Goal: Task Accomplishment & Management: Use online tool/utility

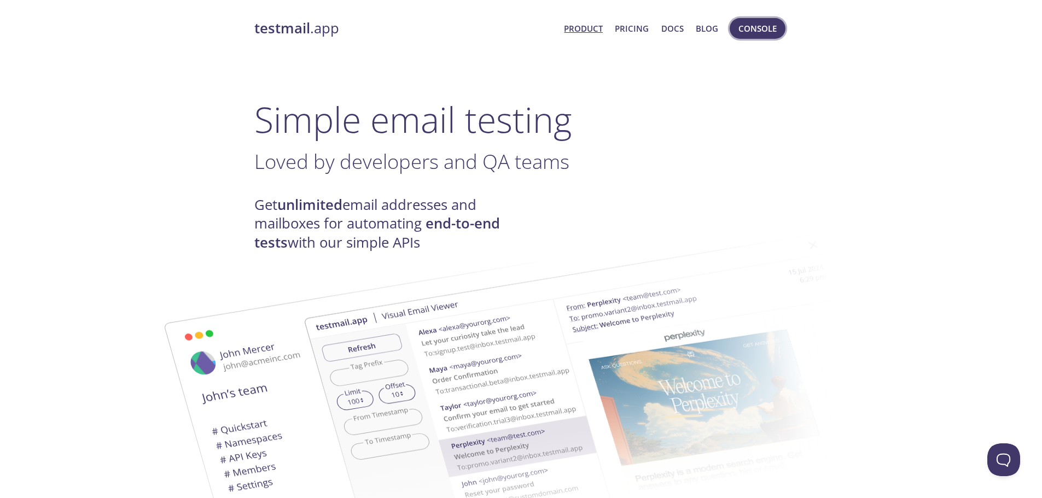
click at [747, 25] on span "Console" at bounding box center [758, 28] width 38 height 14
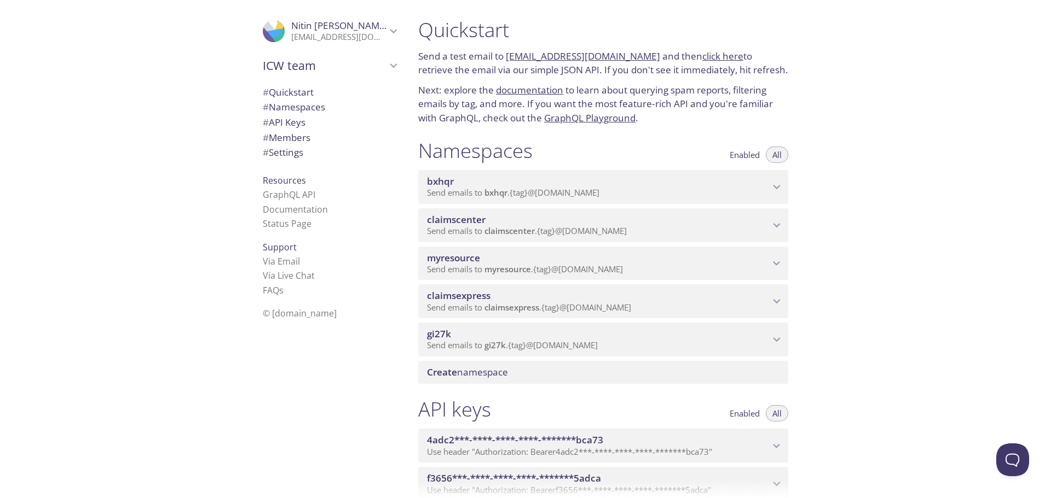
click at [597, 264] on span "Send emails to myresource . {tag} @[DOMAIN_NAME]" at bounding box center [525, 269] width 196 height 11
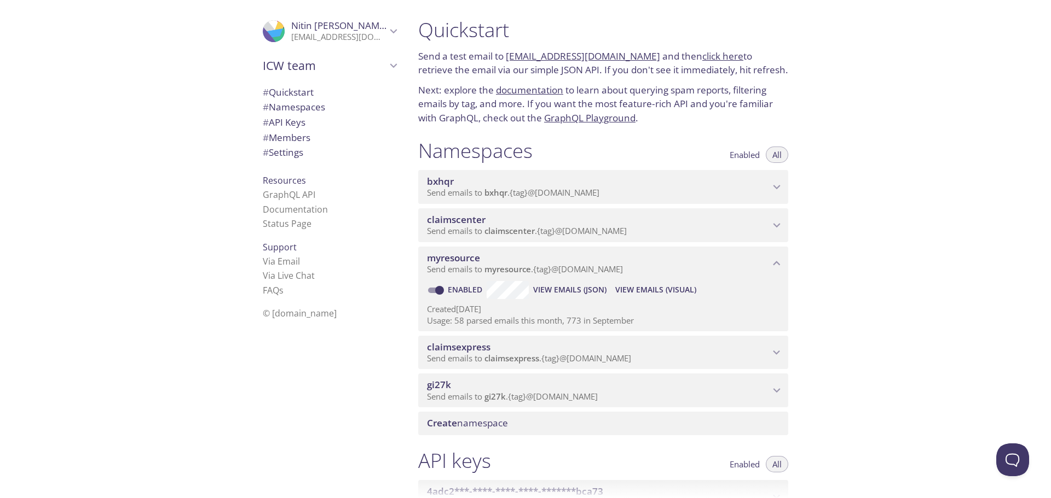
click at [647, 289] on span "View Emails (Visual)" at bounding box center [655, 289] width 81 height 13
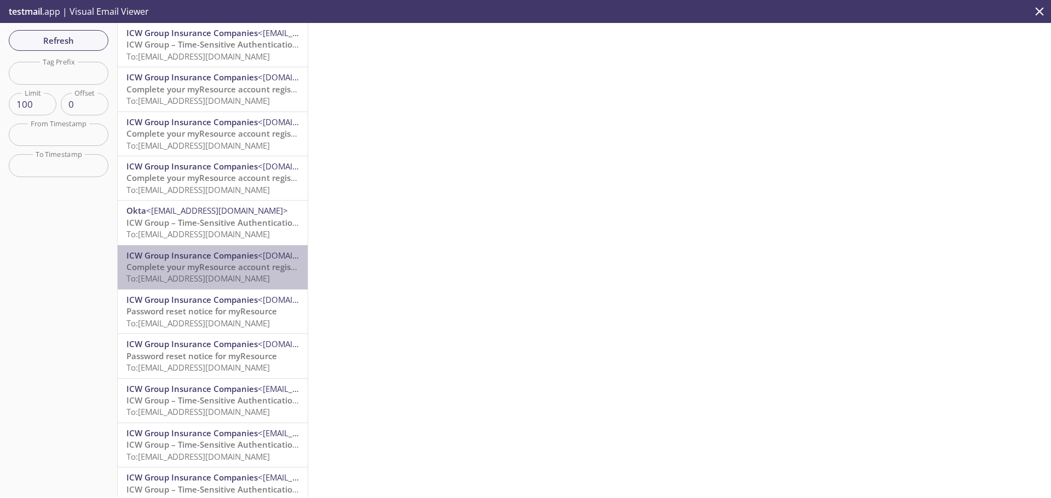
click at [223, 270] on span "Complete your myResource account registration" at bounding box center [222, 267] width 192 height 11
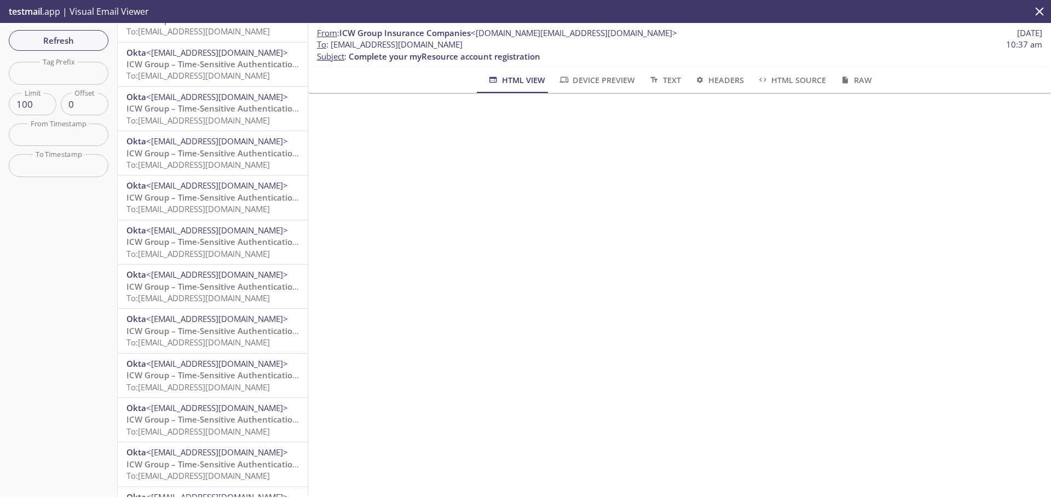
scroll to position [4004, 0]
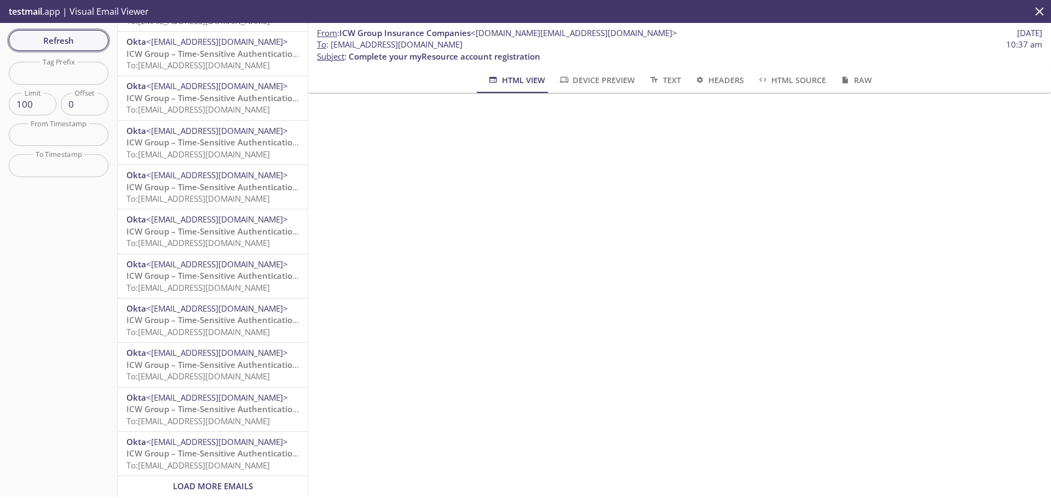
click at [60, 47] on span "Refresh" at bounding box center [59, 40] width 82 height 14
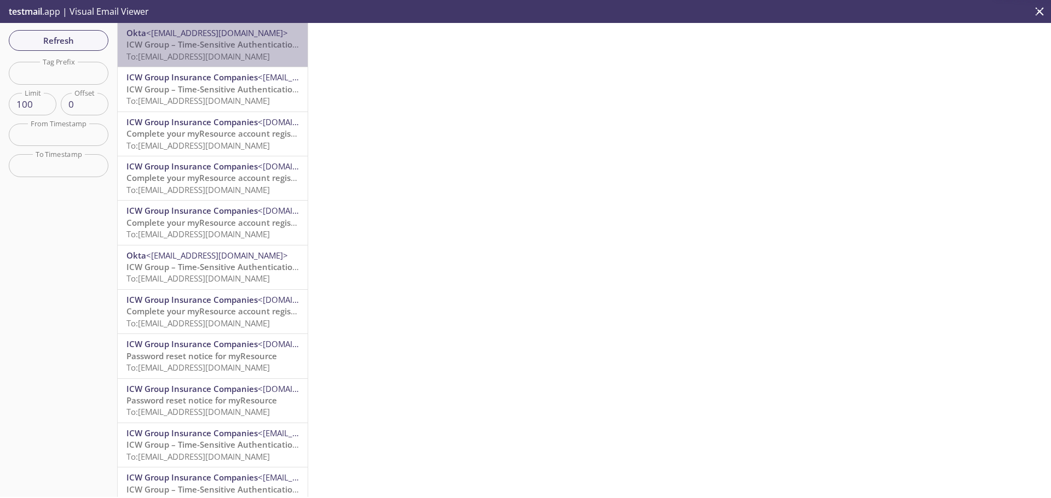
click at [218, 57] on span "To: [EMAIL_ADDRESS][DOMAIN_NAME]" at bounding box center [197, 56] width 143 height 11
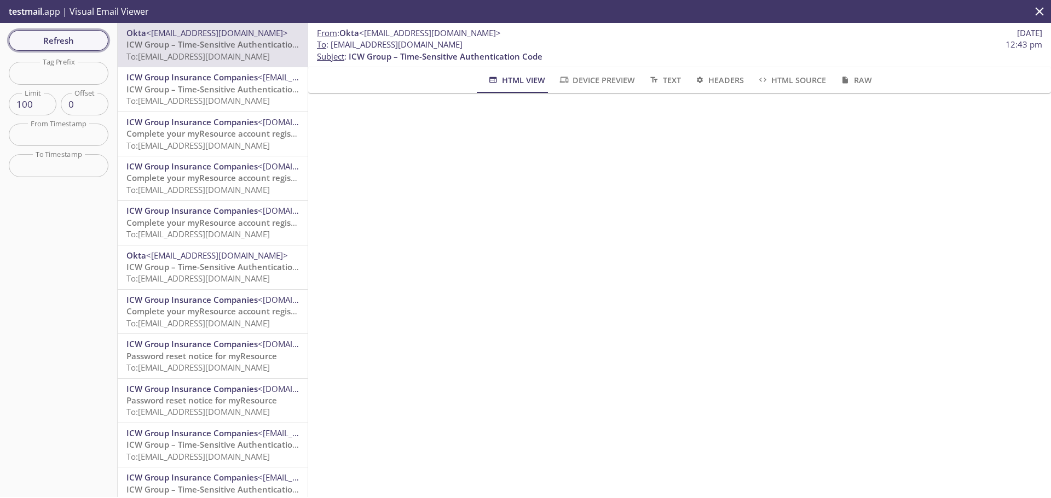
click at [79, 39] on span "Refresh" at bounding box center [59, 40] width 82 height 14
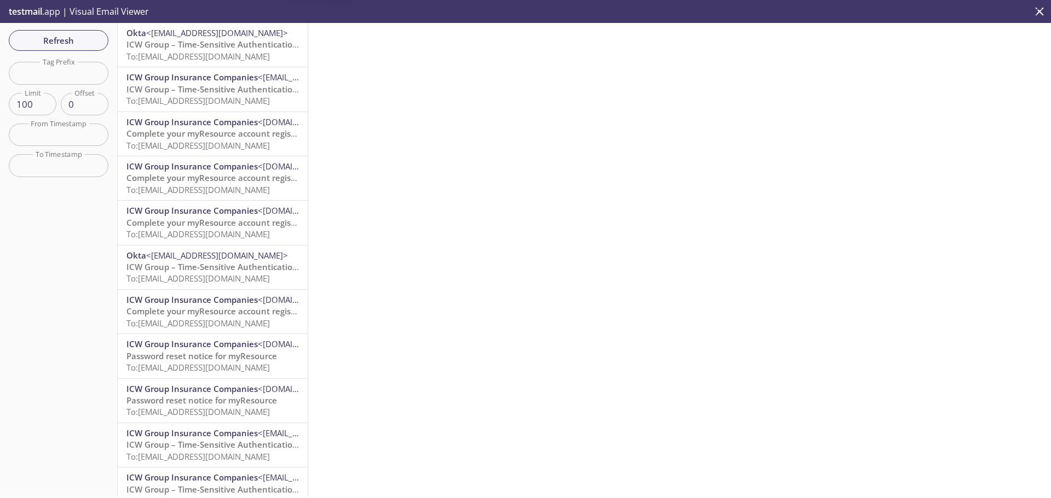
click at [240, 46] on span "ICW Group – Time-Sensitive Authentication Code" at bounding box center [223, 44] width 194 height 11
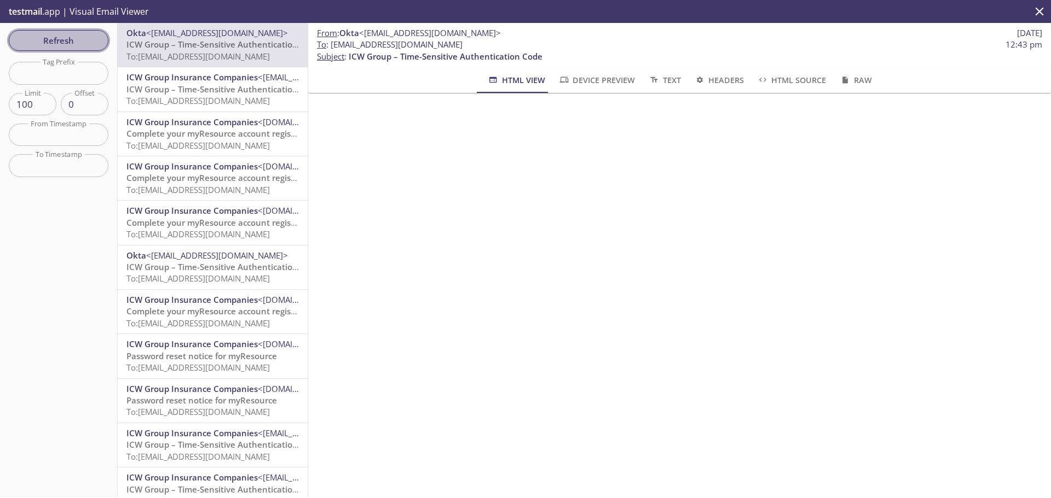
click at [75, 47] on span "Refresh" at bounding box center [59, 40] width 82 height 14
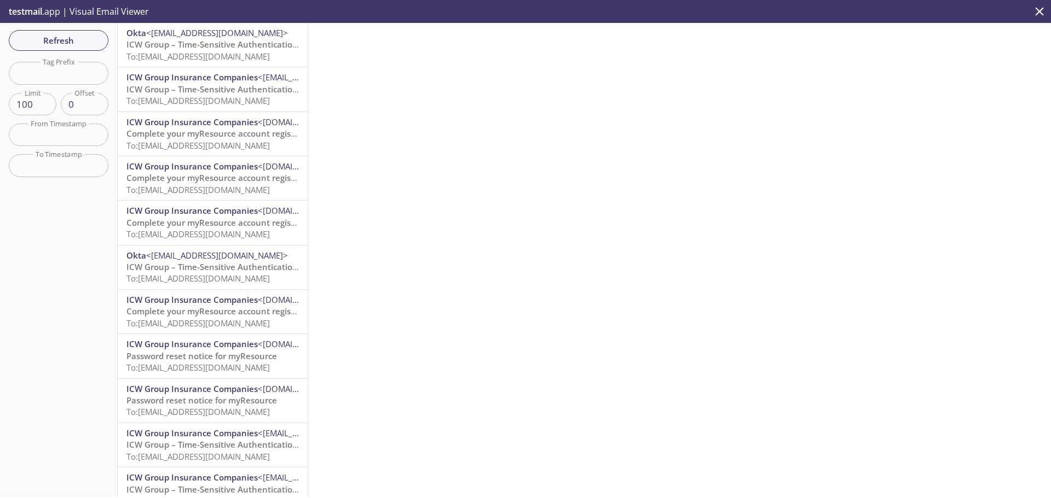
click at [1033, 8] on icon "close" at bounding box center [1039, 11] width 14 height 14
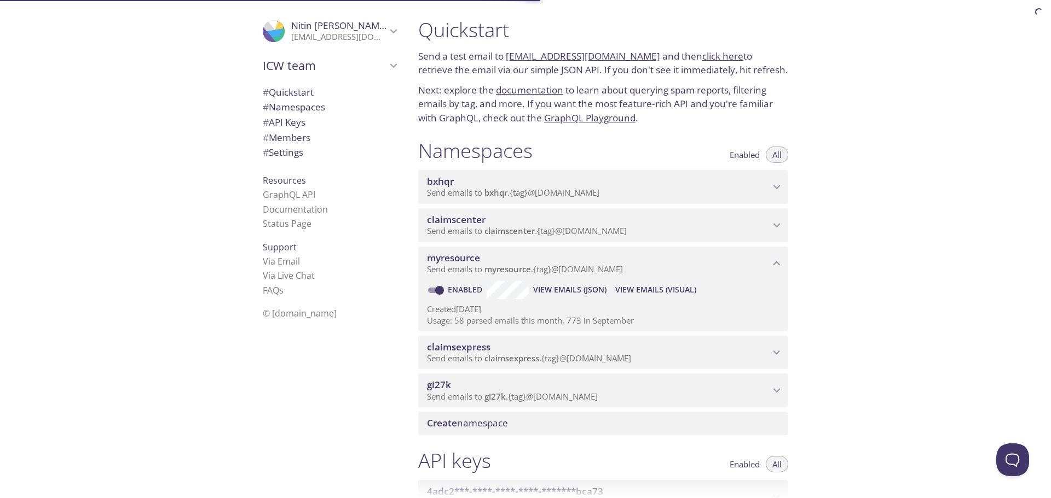
click at [503, 230] on span "claimscenter" at bounding box center [509, 230] width 50 height 11
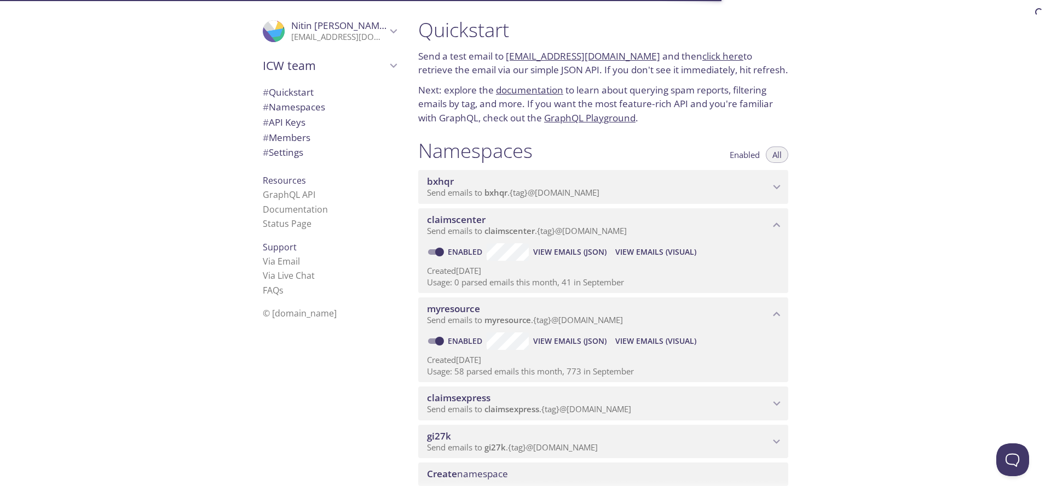
click at [639, 255] on span "View Emails (Visual)" at bounding box center [655, 252] width 81 height 13
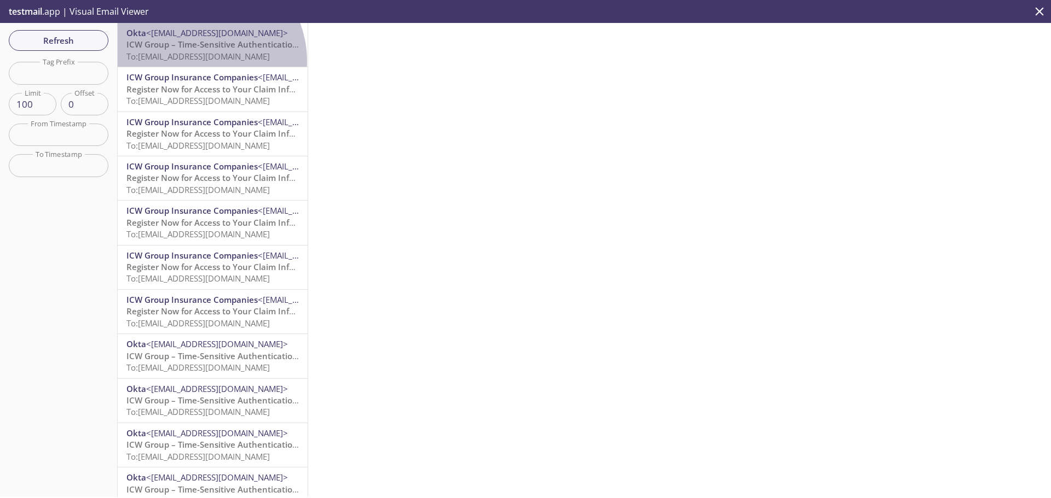
click at [198, 61] on span "To: [EMAIL_ADDRESS][DOMAIN_NAME]" at bounding box center [197, 56] width 143 height 11
